Goal: Task Accomplishment & Management: Manage account settings

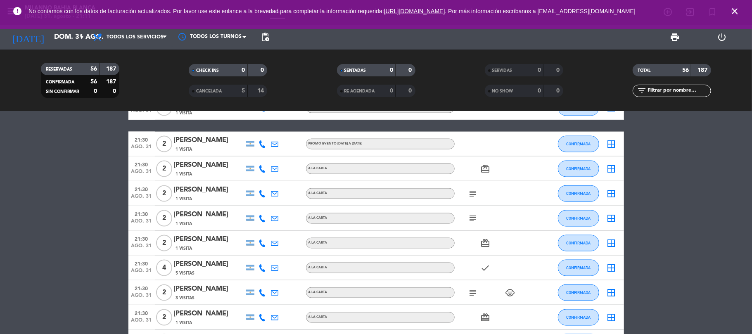
scroll to position [853, 0]
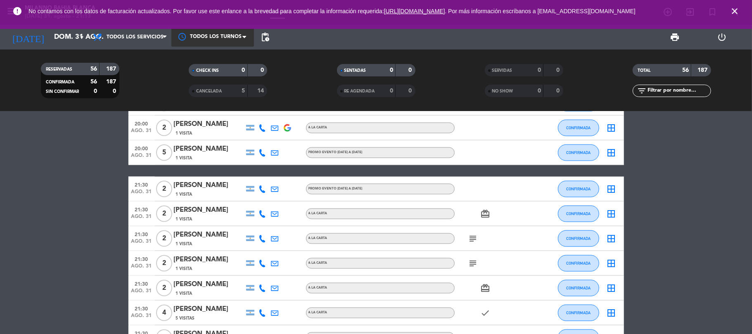
click at [211, 37] on div at bounding box center [212, 37] width 83 height 19
click at [222, 31] on div at bounding box center [212, 37] width 83 height 19
click at [267, 40] on span "pending_actions" at bounding box center [265, 37] width 10 height 10
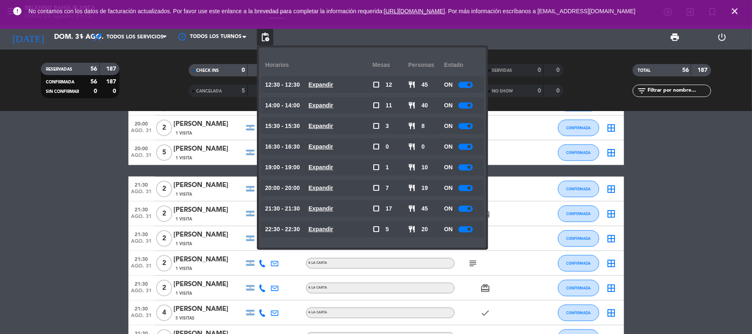
click at [266, 40] on span "pending_actions" at bounding box center [265, 37] width 10 height 10
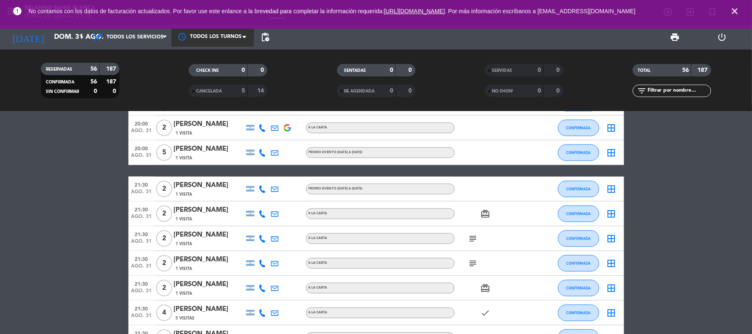
click at [204, 38] on div at bounding box center [212, 37] width 83 height 19
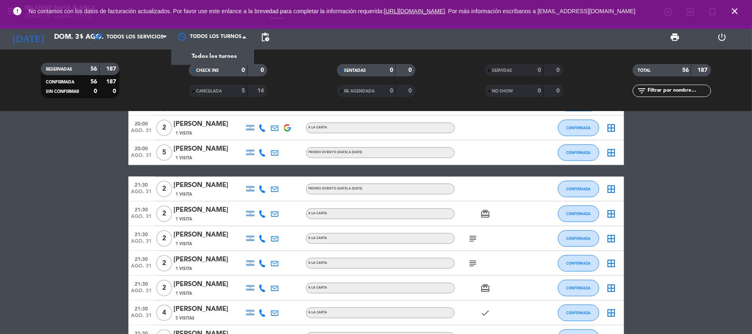
click at [137, 81] on filter-checkbox "RESERVADAS 56 187 CONFIRMADA 56 187 SIN CONFIRMAR 0 0" at bounding box center [80, 81] width 148 height 36
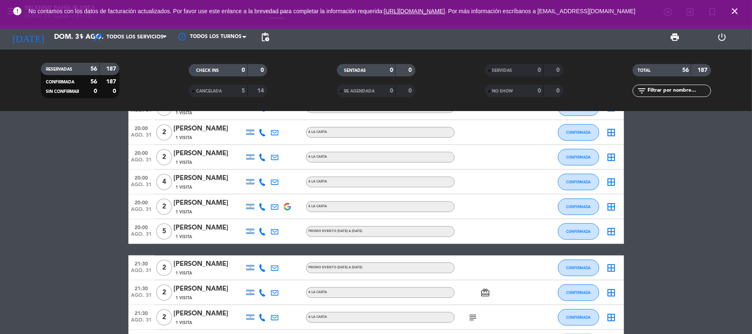
scroll to position [632, 0]
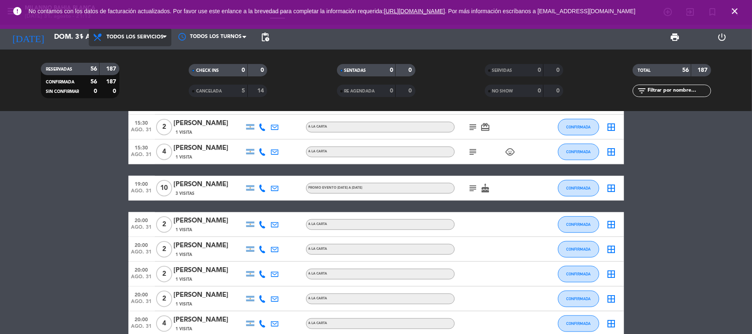
click at [128, 38] on span "Todos los servicios" at bounding box center [135, 37] width 57 height 6
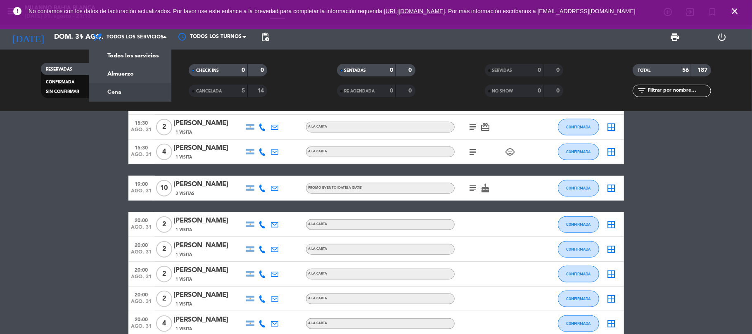
drag, startPoint x: 113, startPoint y: 93, endPoint x: 109, endPoint y: 94, distance: 4.2
click at [109, 93] on div "menu Milanno bahia [PERSON_NAME][DATE] 31. agosto - 21:13 Mis reservas Mapa de …" at bounding box center [376, 56] width 752 height 112
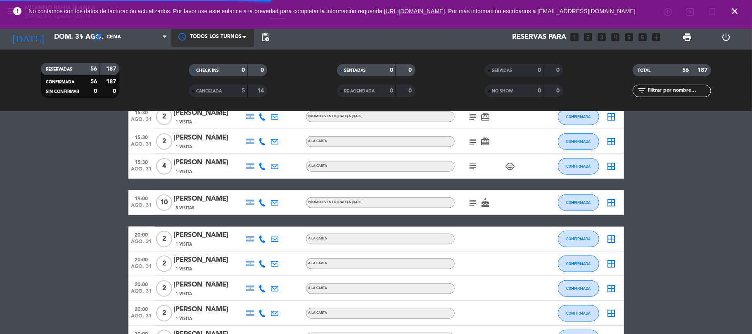
scroll to position [653, 0]
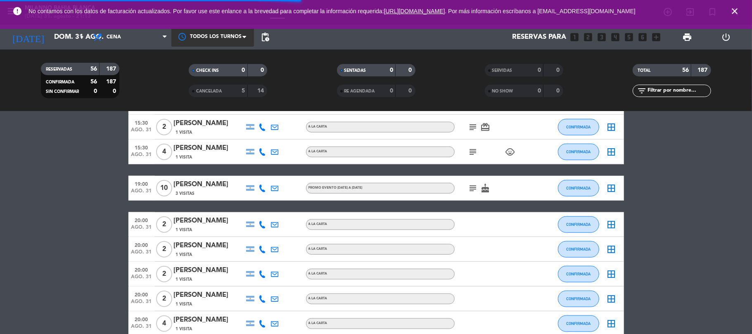
click at [196, 36] on div at bounding box center [212, 37] width 83 height 19
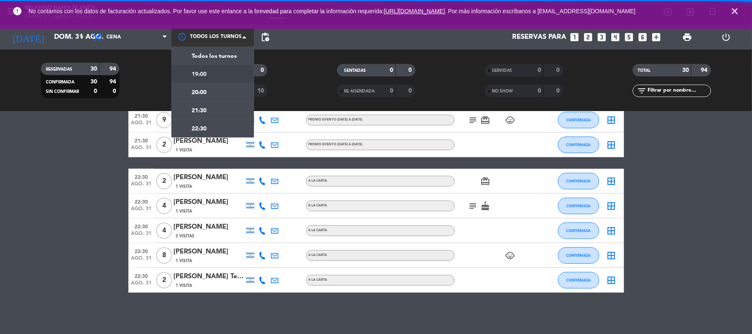
scroll to position [635, 0]
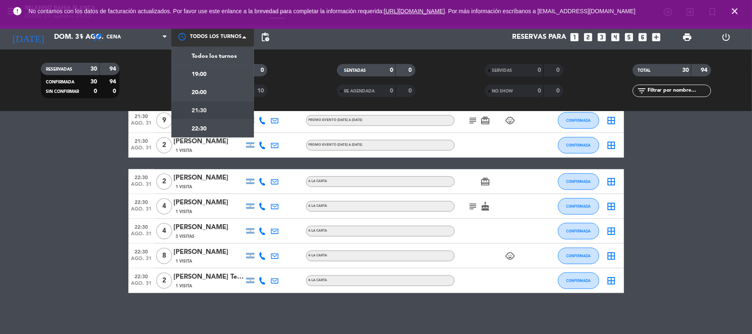
click at [209, 112] on div "21:30" at bounding box center [212, 110] width 83 height 18
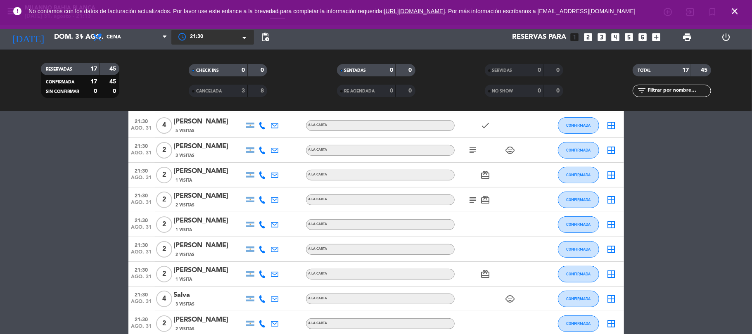
scroll to position [278, 0]
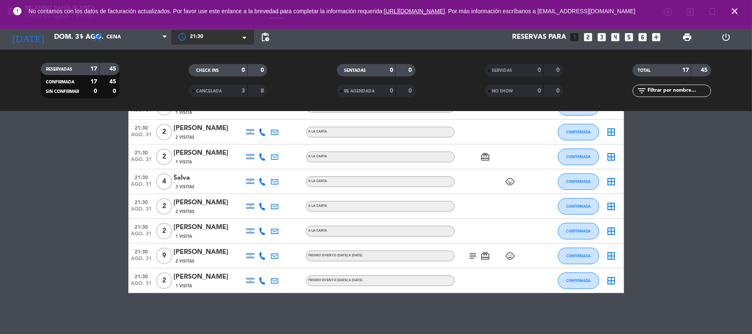
click at [229, 40] on div at bounding box center [212, 37] width 83 height 15
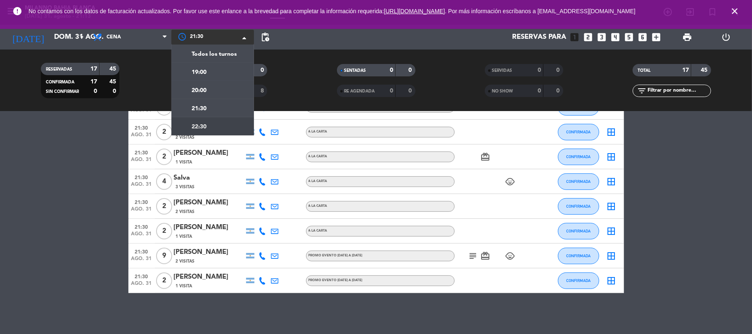
click at [218, 129] on div "22:30" at bounding box center [212, 126] width 83 height 18
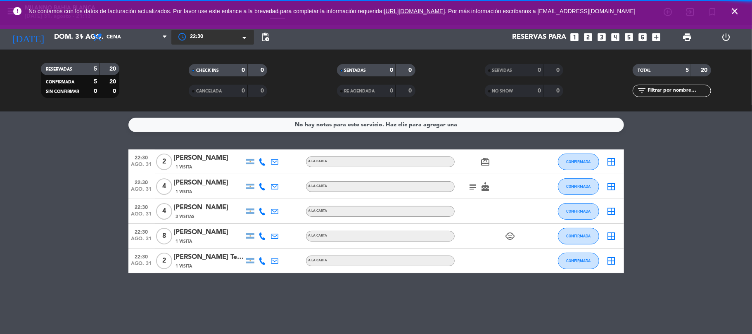
scroll to position [0, 0]
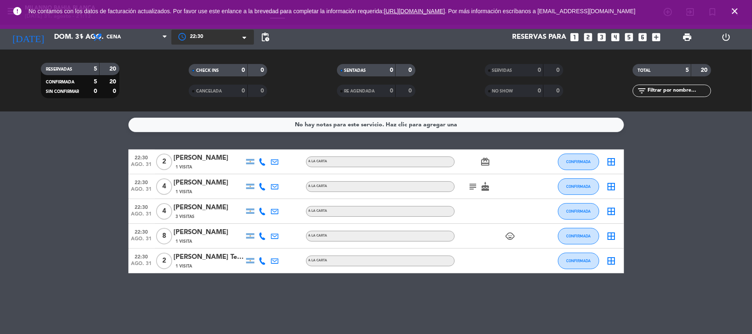
click at [232, 40] on div at bounding box center [212, 37] width 83 height 15
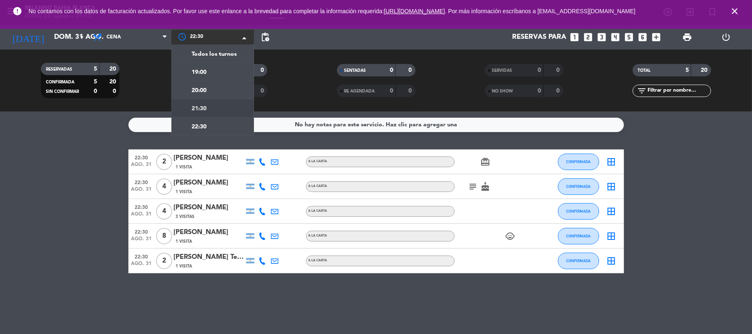
click at [226, 106] on div "21:30" at bounding box center [212, 108] width 83 height 18
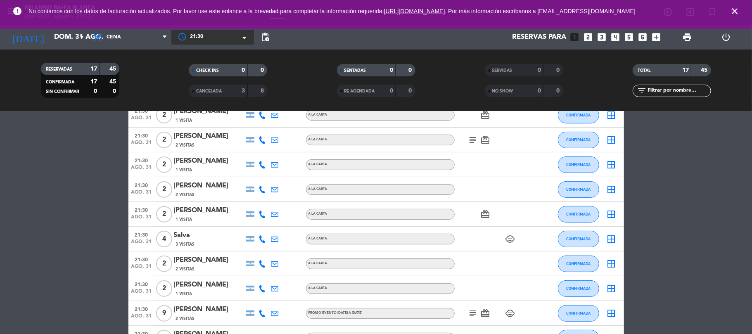
scroll to position [278, 0]
